Goal: Information Seeking & Learning: Learn about a topic

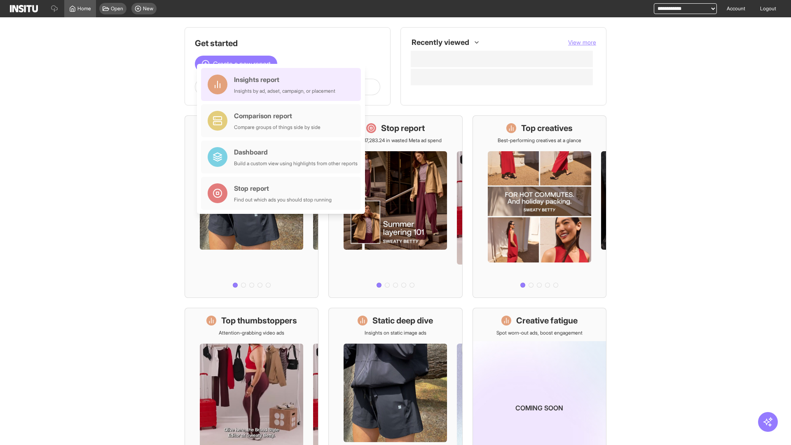
click at [283, 84] on div "Insights report Insights by ad, adset, campaign, or placement" at bounding box center [284, 85] width 101 height 20
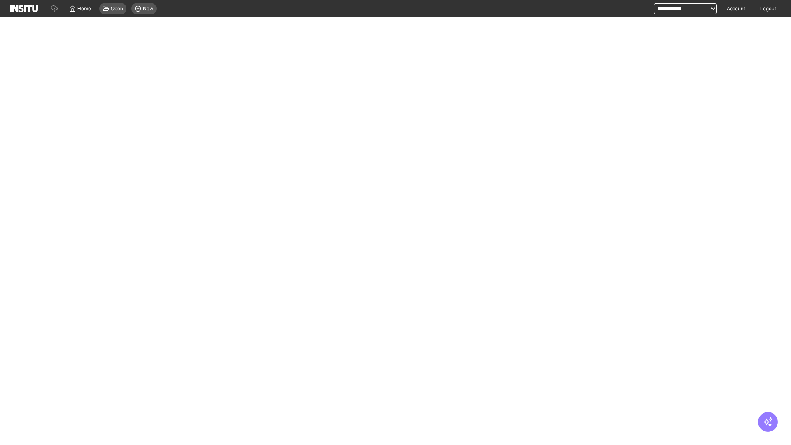
select select "**"
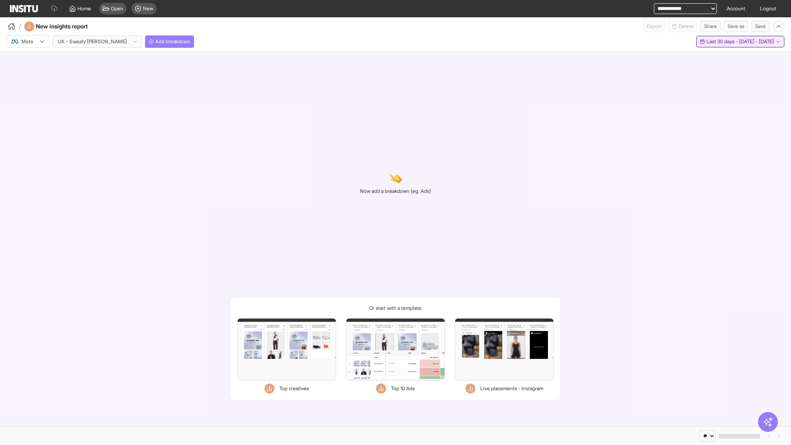
click at [721, 42] on span "Last 30 days - [DATE] - [DATE]" at bounding box center [740, 41] width 68 height 7
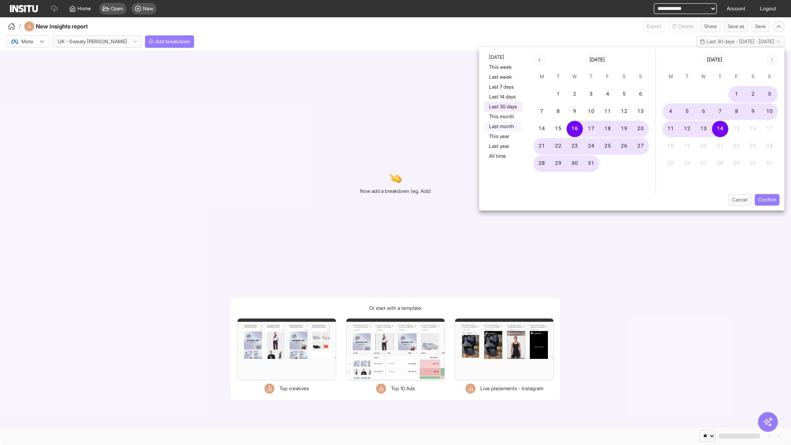
click at [502, 126] on button "Last month" at bounding box center [503, 126] width 38 height 10
